Goal: Transaction & Acquisition: Purchase product/service

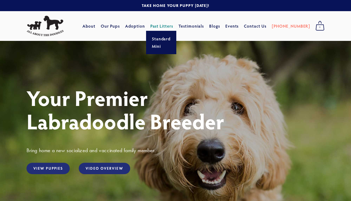
click at [172, 26] on link "Past Litters" at bounding box center [161, 26] width 23 height 6
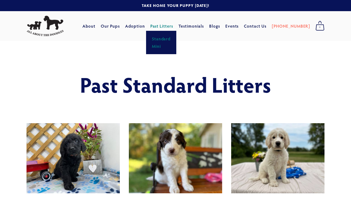
click at [167, 49] on link "Mini" at bounding box center [161, 45] width 22 height 7
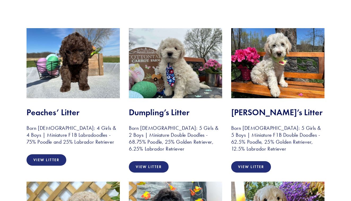
scroll to position [96, 0]
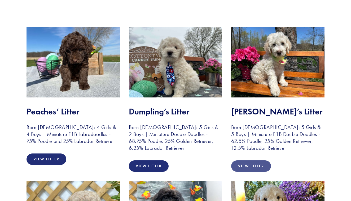
click at [252, 164] on link "View Litter" at bounding box center [251, 165] width 40 height 11
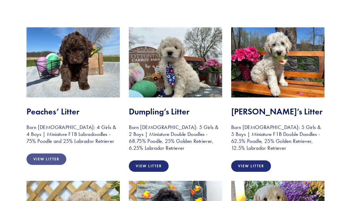
click at [41, 158] on link "View Litter" at bounding box center [47, 158] width 40 height 11
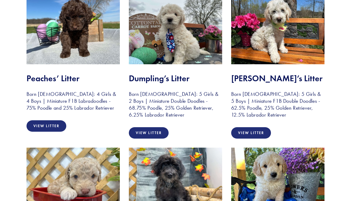
scroll to position [128, 0]
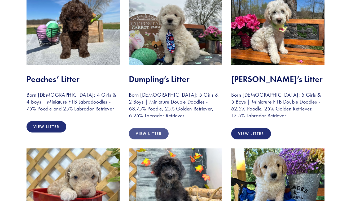
click at [148, 130] on link "View Litter" at bounding box center [149, 133] width 40 height 11
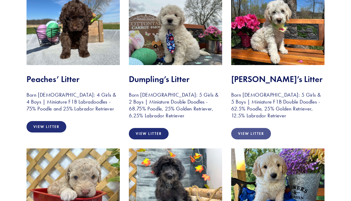
click at [254, 133] on link "View Litter" at bounding box center [251, 133] width 40 height 11
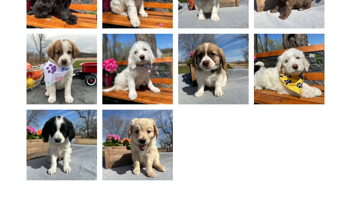
scroll to position [407, 0]
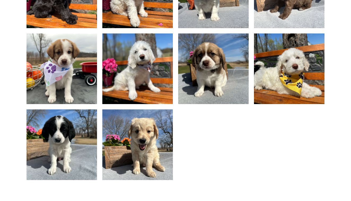
click at [146, 133] on img at bounding box center [138, 144] width 94 height 71
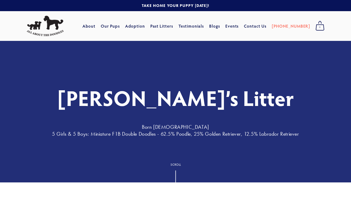
scroll to position [0, 0]
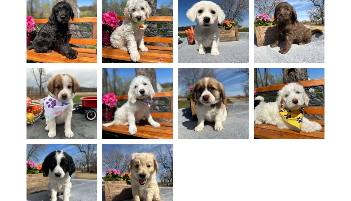
scroll to position [371, 0]
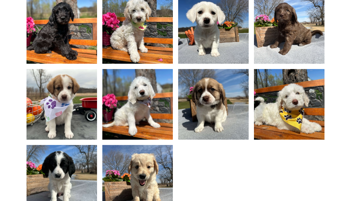
click at [143, 173] on img at bounding box center [138, 180] width 94 height 71
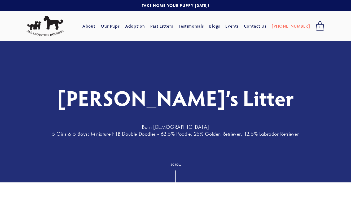
scroll to position [0, 0]
click at [120, 26] on link "Our Pups" at bounding box center [110, 26] width 19 height 10
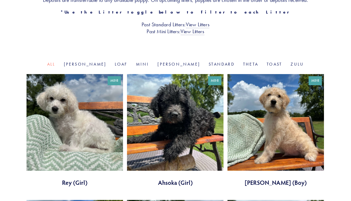
scroll to position [134, 0]
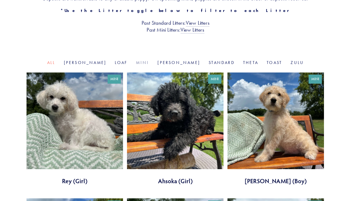
click at [145, 65] on link "Mini" at bounding box center [142, 62] width 13 height 5
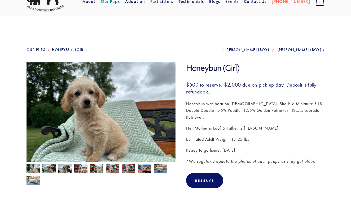
scroll to position [25, 0]
click at [29, 181] on img at bounding box center [33, 180] width 13 height 10
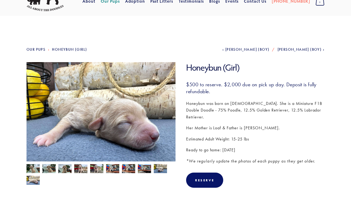
click at [161, 167] on img at bounding box center [160, 169] width 13 height 10
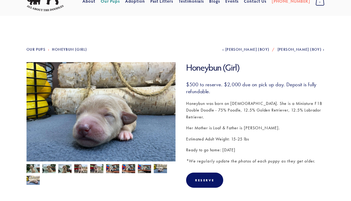
click at [145, 165] on img at bounding box center [144, 169] width 13 height 10
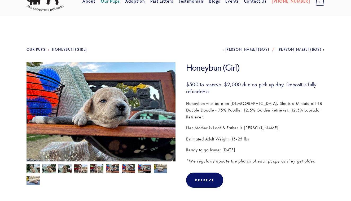
click at [130, 169] on img at bounding box center [128, 169] width 13 height 10
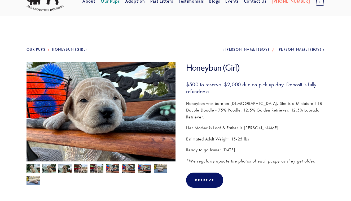
click at [113, 169] on img at bounding box center [112, 169] width 13 height 10
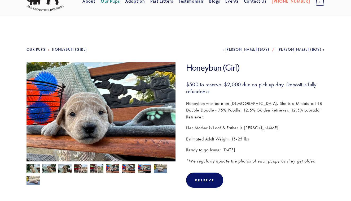
click at [97, 169] on img at bounding box center [96, 169] width 13 height 10
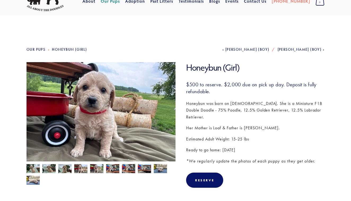
click at [81, 168] on img at bounding box center [80, 169] width 13 height 10
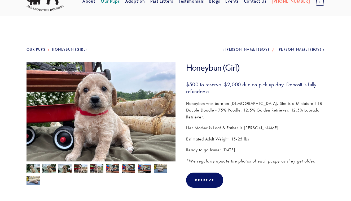
click at [61, 168] on img at bounding box center [64, 169] width 13 height 10
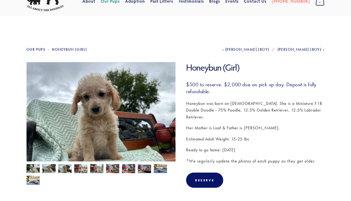
click at [49, 169] on img at bounding box center [48, 169] width 13 height 10
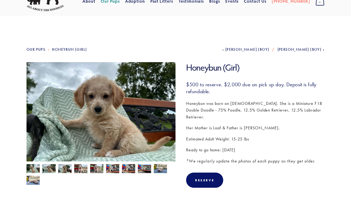
click at [34, 169] on img at bounding box center [33, 169] width 13 height 10
